Goal: Register for event/course

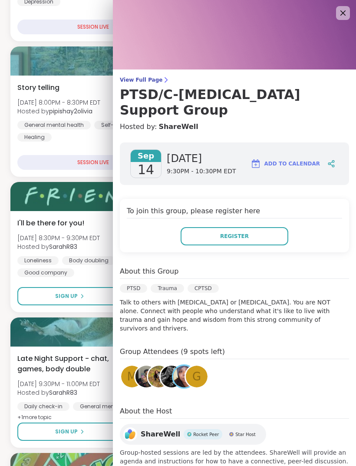
click at [343, 11] on icon at bounding box center [343, 13] width 10 height 10
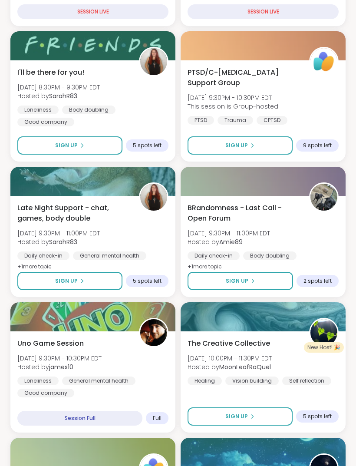
scroll to position [579, 0]
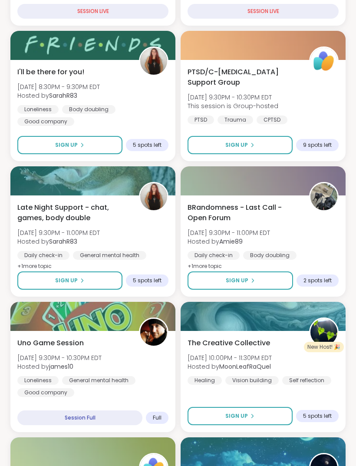
click at [314, 110] on div "PTSD/C-[MEDICAL_DATA] Support Group [DATE] 9:30PM - 10:30PM EDT This session is…" at bounding box center [263, 95] width 151 height 57
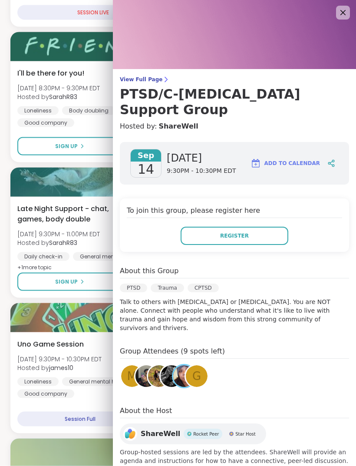
scroll to position [575, 0]
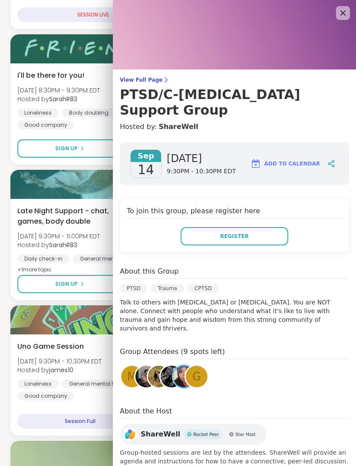
click at [343, 12] on icon at bounding box center [343, 13] width 10 height 10
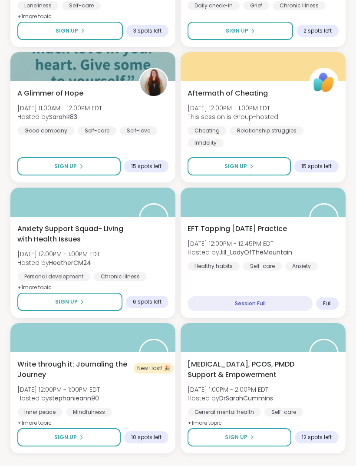
scroll to position [2184, 0]
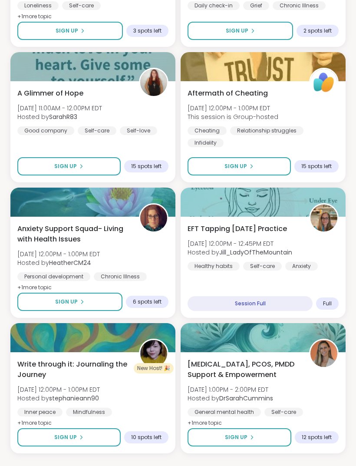
click at [146, 256] on div "Anxiety Support Squad- Living with Health Issues [DATE] 12:00PM - 1:00PM EDT Ho…" at bounding box center [92, 258] width 151 height 69
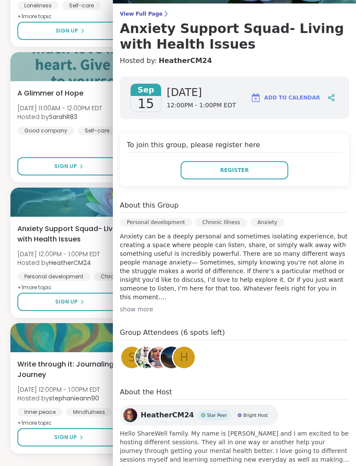
scroll to position [66, 0]
click at [137, 310] on div "show more" at bounding box center [234, 309] width 229 height 9
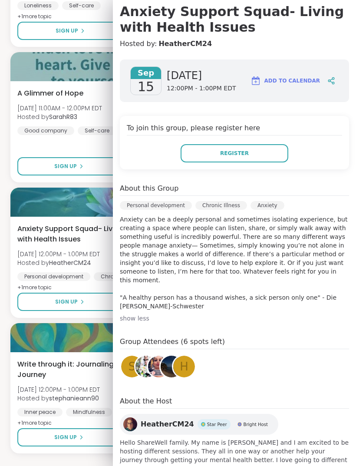
scroll to position [83, 0]
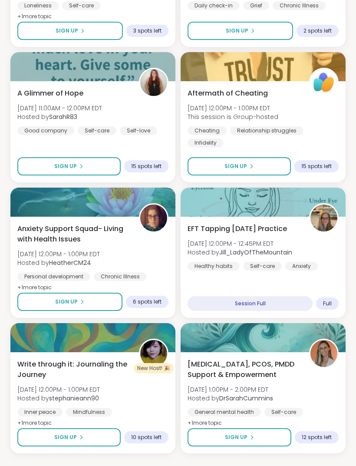
click at [324, 384] on div "Endometriosis, PCOS, PMDD Support & Empowerment Mon, Sep 15 | 1:00PM - 2:00PM E…" at bounding box center [263, 393] width 151 height 69
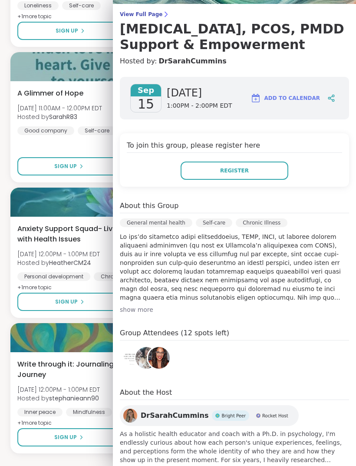
scroll to position [66, 0]
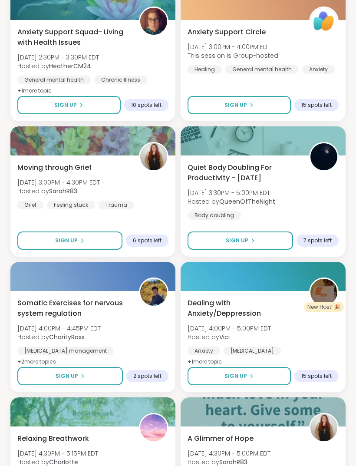
scroll to position [2787, 0]
click at [142, 180] on div "Moving through Grief Mon, Sep 15 | 3:00PM - 4:30PM EDT Hosted by SarahR83 Grief…" at bounding box center [92, 185] width 151 height 47
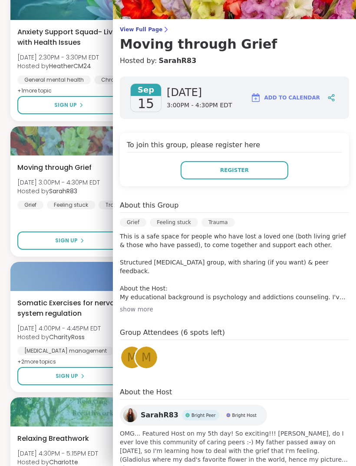
scroll to position [50, 0]
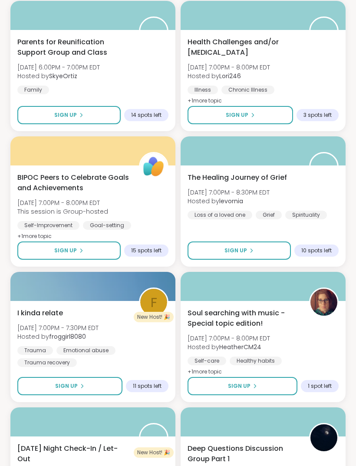
scroll to position [3590, 0]
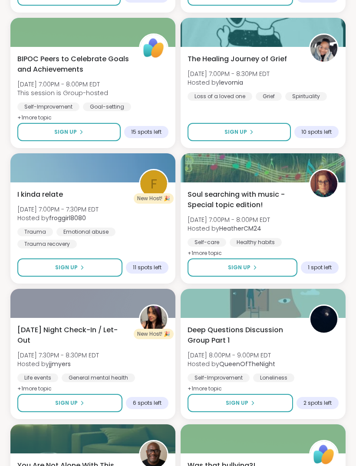
scroll to position [3709, 0]
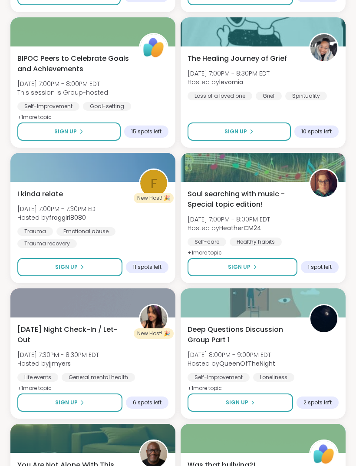
click at [137, 230] on div "Trauma Emotional abuse Trauma recovery" at bounding box center [92, 237] width 151 height 21
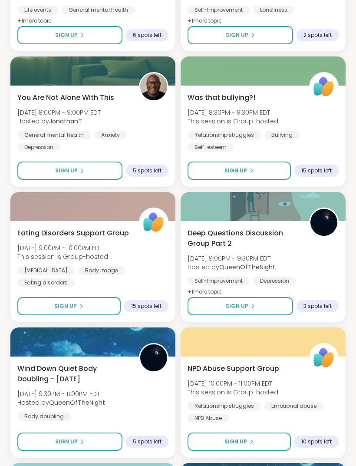
scroll to position [4077, 0]
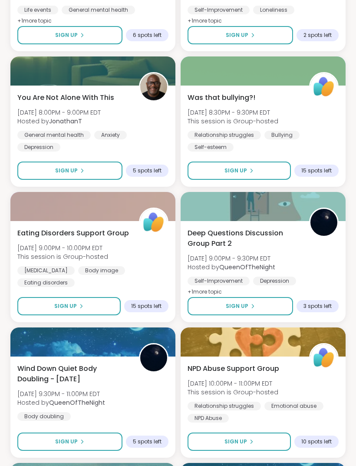
click at [155, 252] on div "Eating Disorders Support Group Mon, Sep 15 | 9:00PM - 10:00PM EDT This session …" at bounding box center [92, 257] width 151 height 59
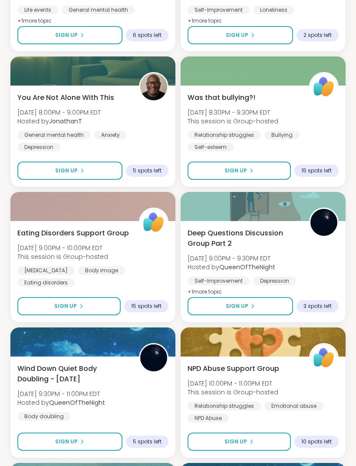
click at [139, 256] on div "Eating Disorders Support Group Mon, Sep 15 | 9:00PM - 10:00PM EDT This session …" at bounding box center [92, 257] width 151 height 59
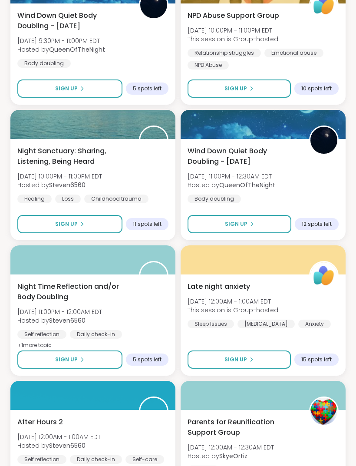
scroll to position [4434, 0]
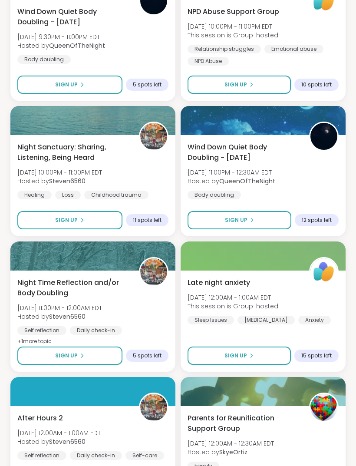
click at [144, 169] on div "Night Sanctuary: Sharing, Listening, Being Heard Mon, Sep 15 | 10:00PM - 11:00P…" at bounding box center [92, 170] width 151 height 57
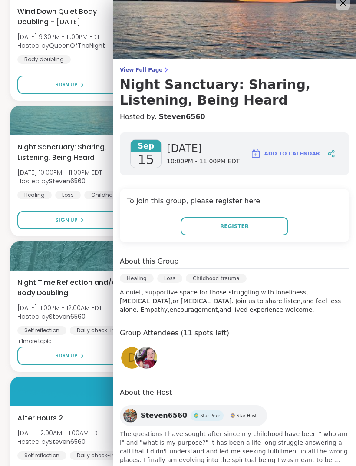
scroll to position [10, 0]
click at [149, 465] on span "show more" at bounding box center [234, 468] width 229 height 9
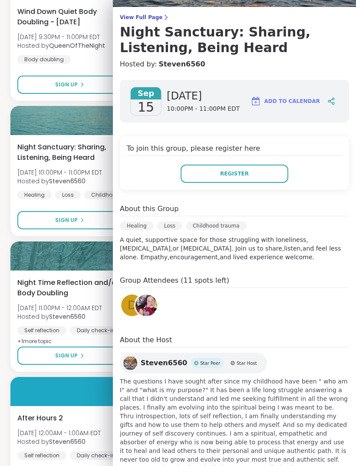
scroll to position [62, 0]
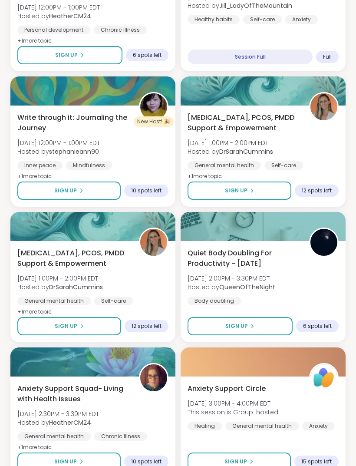
scroll to position [2428, 0]
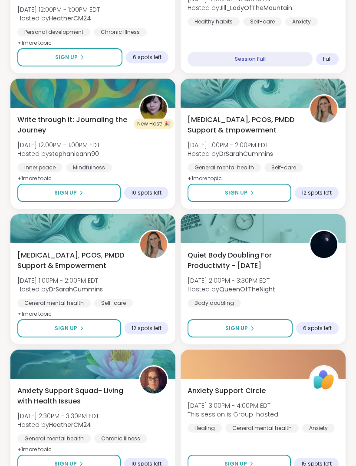
click at [322, 135] on div "Endometriosis, PCOS, PMDD Support & Empowerment Mon, Sep 15 | 1:00PM - 2:00PM E…" at bounding box center [263, 149] width 151 height 69
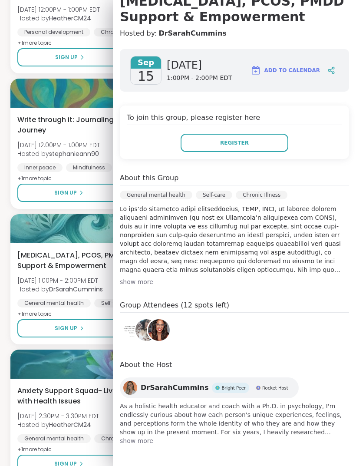
scroll to position [93, 0]
click at [141, 440] on span "show more" at bounding box center [234, 441] width 229 height 9
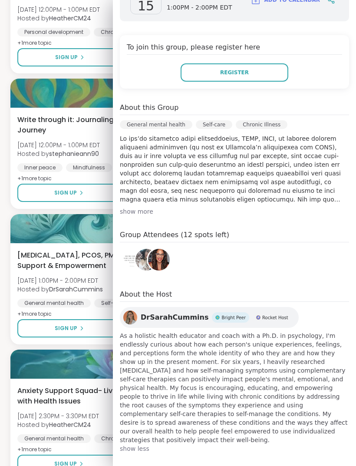
scroll to position [163, 0]
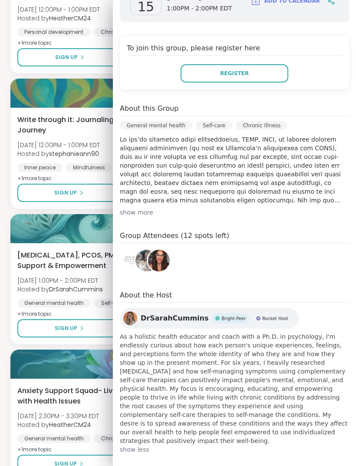
click at [128, 263] on img at bounding box center [132, 261] width 22 height 22
click at [210, 234] on h4 "Group Attendees (12 spots left)" at bounding box center [234, 237] width 229 height 13
click at [242, 78] on button "Register" at bounding box center [235, 73] width 108 height 18
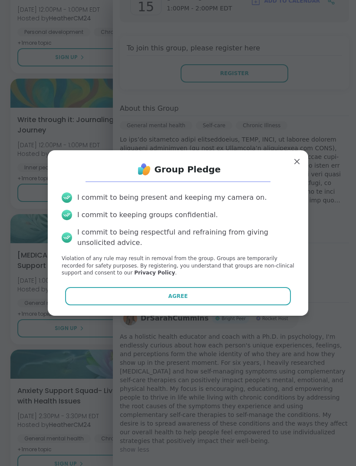
click at [205, 292] on button "Agree" at bounding box center [178, 296] width 226 height 18
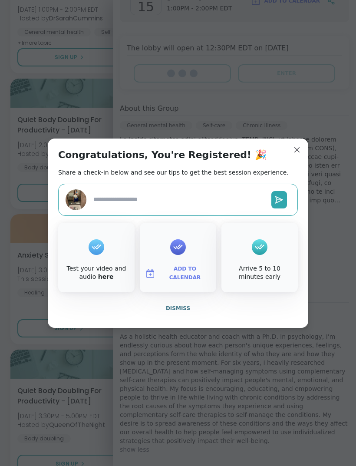
type textarea "*"
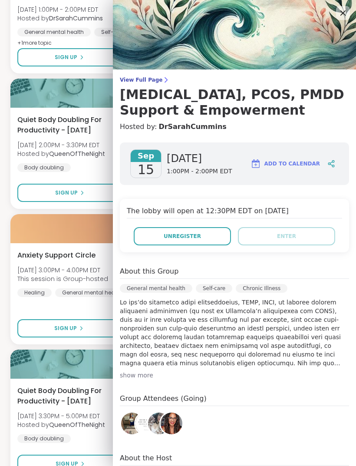
scroll to position [0, 0]
click at [0, 295] on div "1 Welcome to ShareWell You have 1 available Pro credit to book a coaching group…" at bounding box center [178, 211] width 356 height 5209
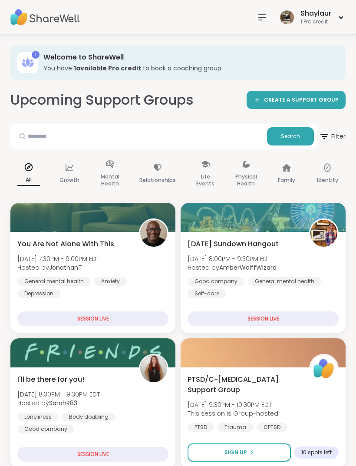
click at [261, 17] on icon at bounding box center [262, 17] width 10 height 10
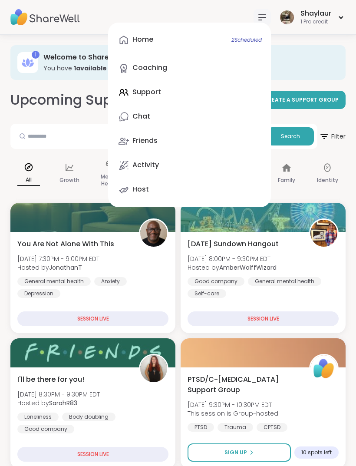
click at [175, 118] on link "Chat" at bounding box center [189, 116] width 149 height 21
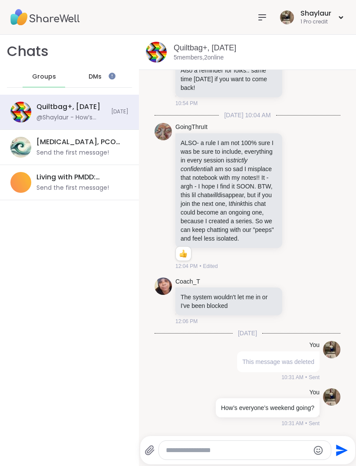
scroll to position [3201, 0]
click at [106, 74] on div "DMs" at bounding box center [95, 76] width 43 height 21
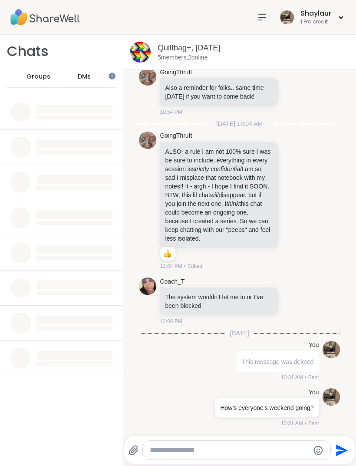
scroll to position [0, 0]
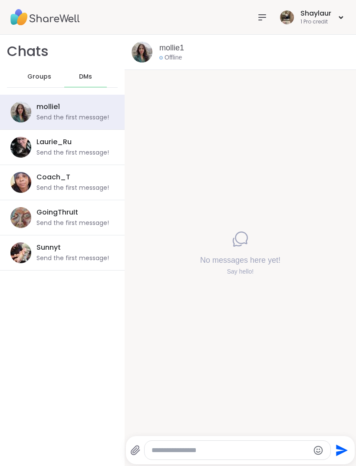
click at [80, 224] on div "Send the first message!" at bounding box center [72, 223] width 73 height 9
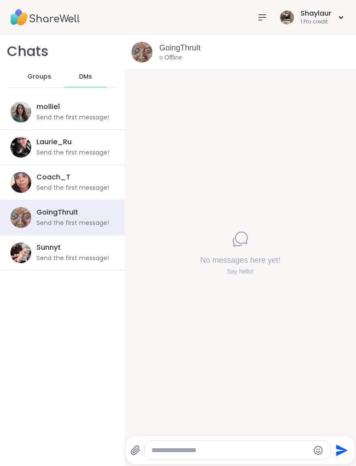
click at [48, 83] on div "Groups" at bounding box center [39, 76] width 43 height 21
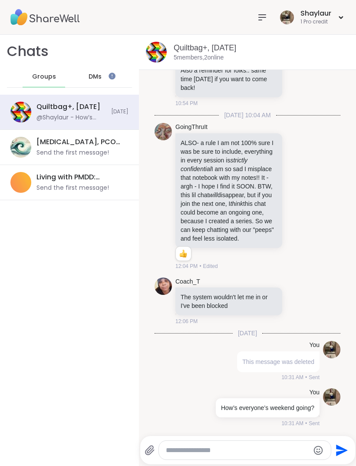
scroll to position [3201, 0]
